Goal: Find specific page/section

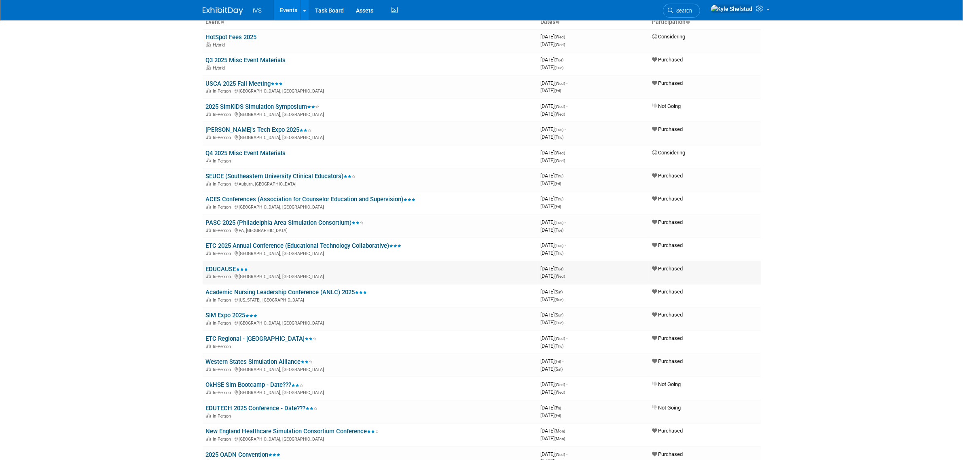
scroll to position [101, 0]
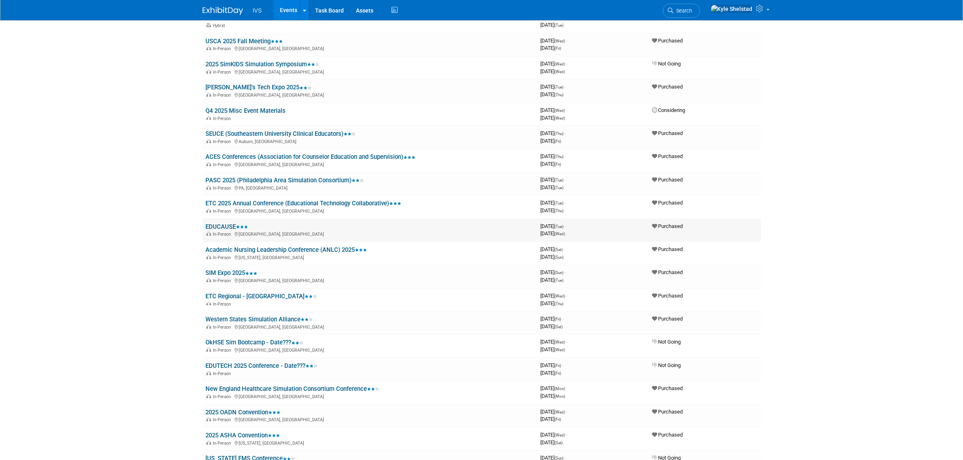
click at [228, 226] on link "EDUCAUSE" at bounding box center [227, 226] width 42 height 7
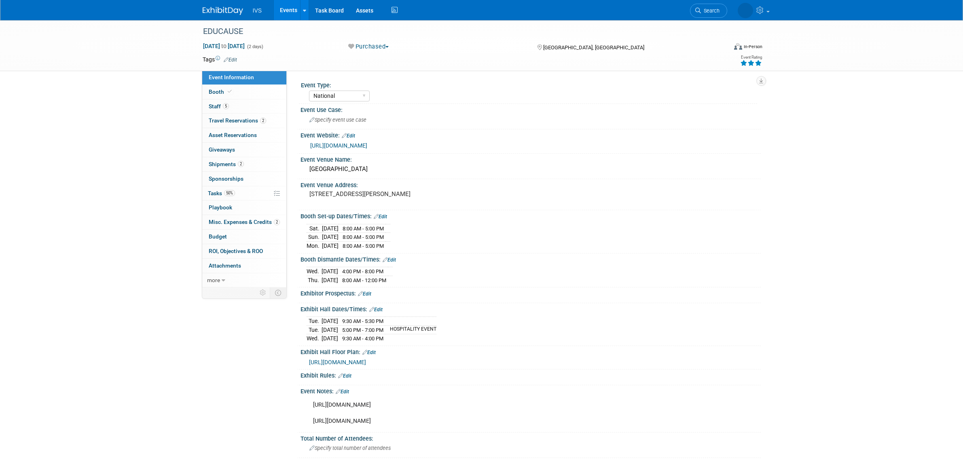
select select "National"
drag, startPoint x: 433, startPoint y: 428, endPoint x: 309, endPoint y: 429, distance: 123.7
click at [309, 429] on div "https://events.educause.edu/annual-conference/corporate-participation/corporate…" at bounding box center [489, 413] width 364 height 32
copy div "https://educause25.smallworldlabs.com/home"
